Goal: Task Accomplishment & Management: Use online tool/utility

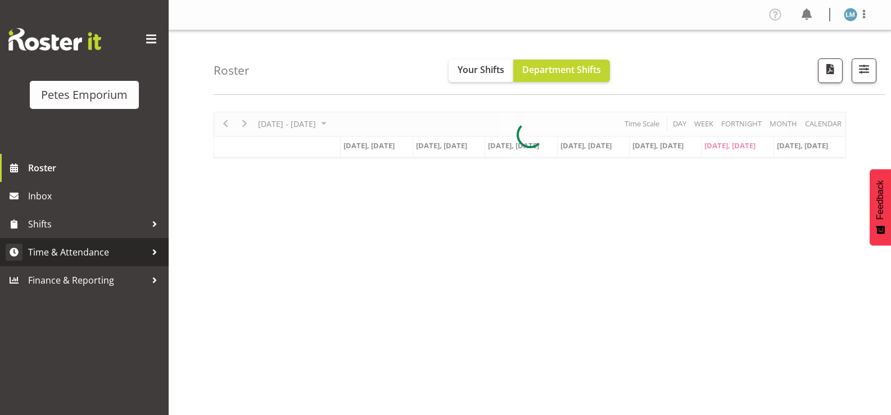
click at [118, 248] on span "Time & Attendance" at bounding box center [87, 252] width 118 height 17
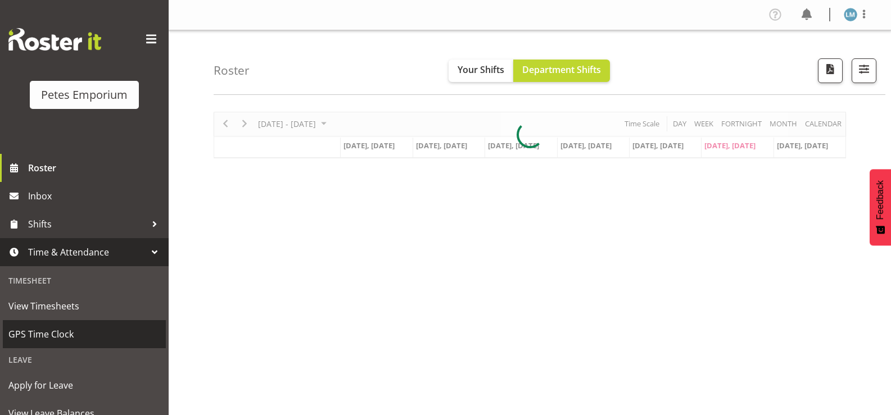
click at [109, 331] on span "GPS Time Clock" at bounding box center [84, 334] width 152 height 17
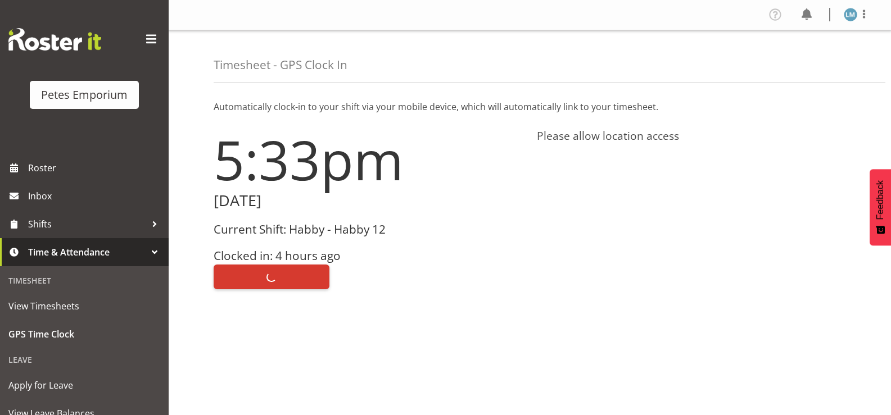
click at [265, 278] on div "Clock Out" at bounding box center [369, 276] width 310 height 27
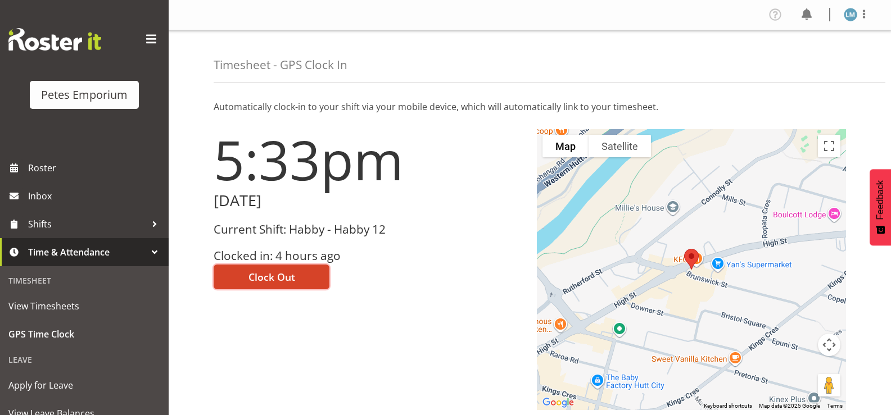
click at [288, 275] on span "Clock Out" at bounding box center [271, 277] width 47 height 15
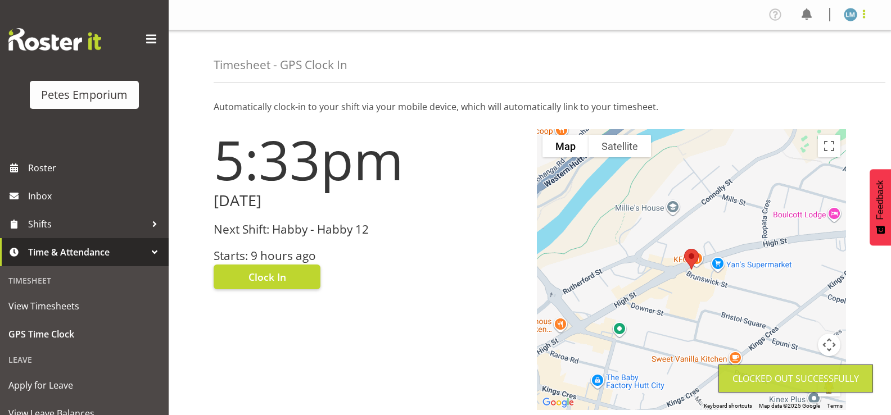
click at [859, 12] on span at bounding box center [863, 13] width 13 height 13
click at [820, 57] on link "Log Out" at bounding box center [817, 59] width 108 height 20
